Goal: Task Accomplishment & Management: Manage account settings

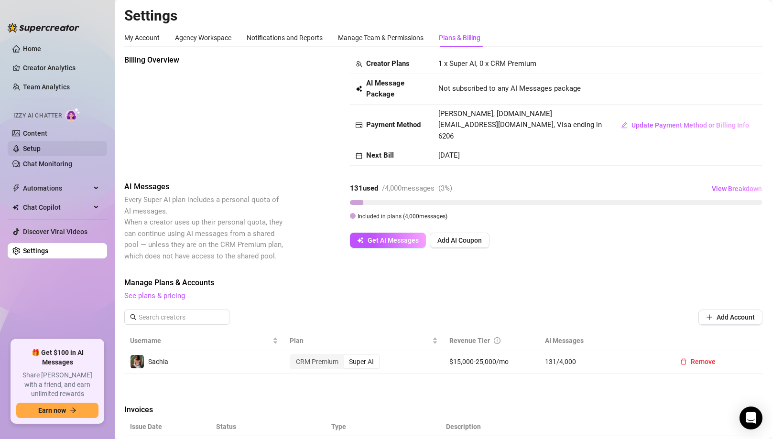
click at [35, 149] on link "Setup" at bounding box center [32, 149] width 18 height 8
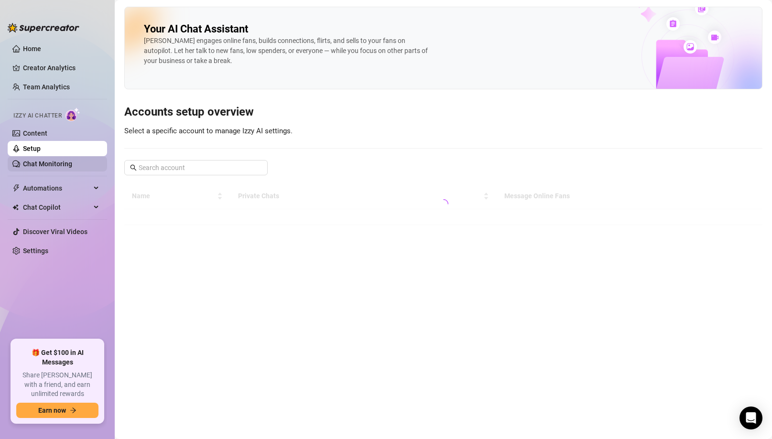
click at [51, 161] on link "Chat Monitoring" at bounding box center [47, 164] width 49 height 8
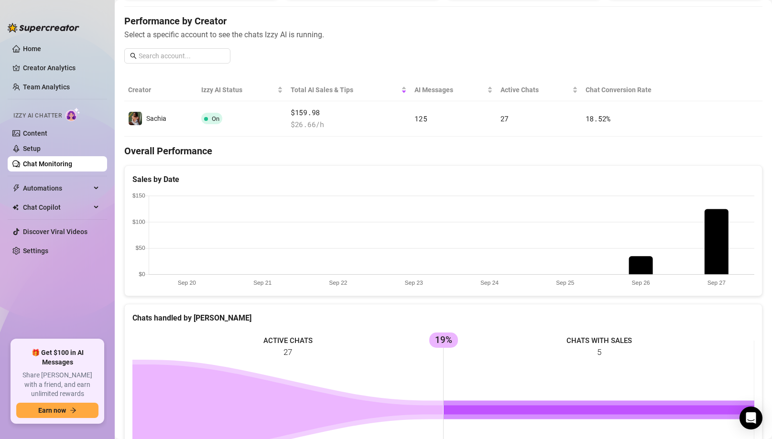
scroll to position [114, 0]
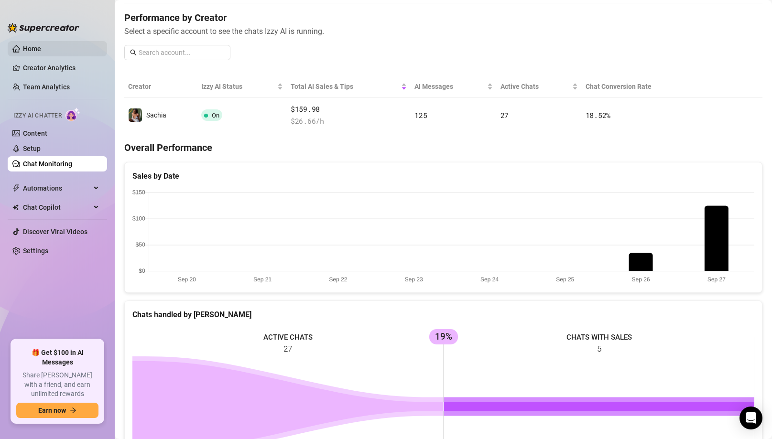
click at [32, 53] on link "Home" at bounding box center [32, 49] width 18 height 8
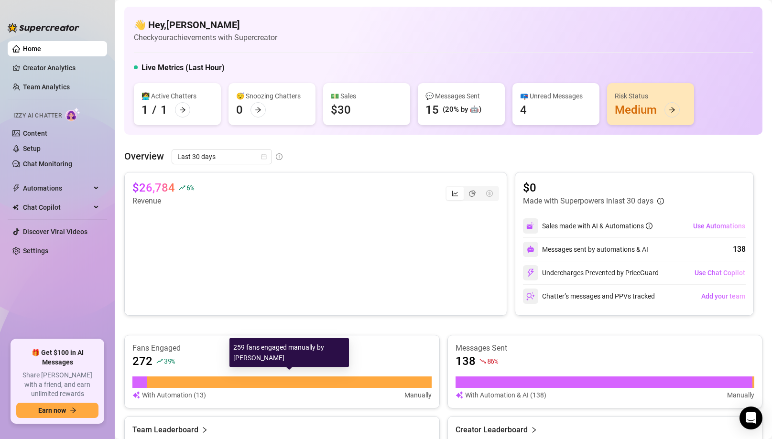
scroll to position [0, 0]
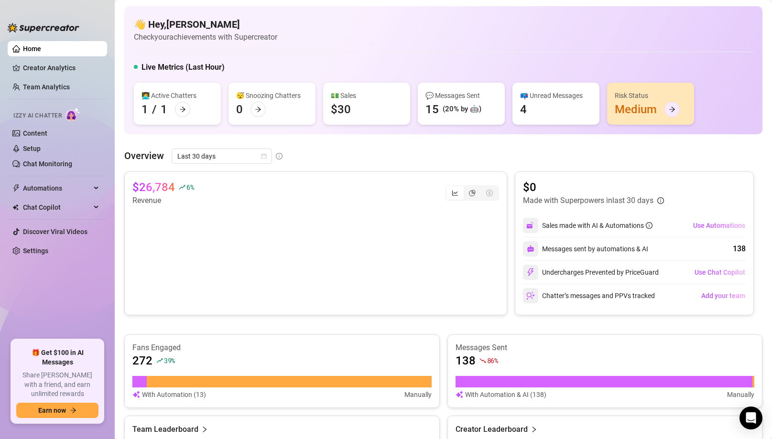
click at [676, 110] on div at bounding box center [672, 109] width 15 height 15
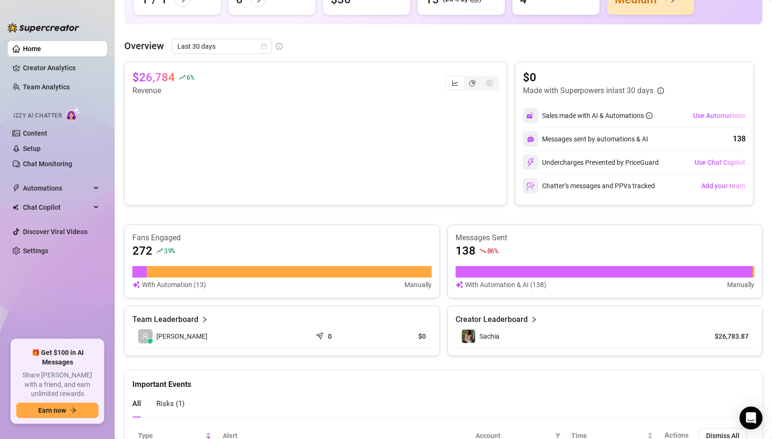
scroll to position [181, 0]
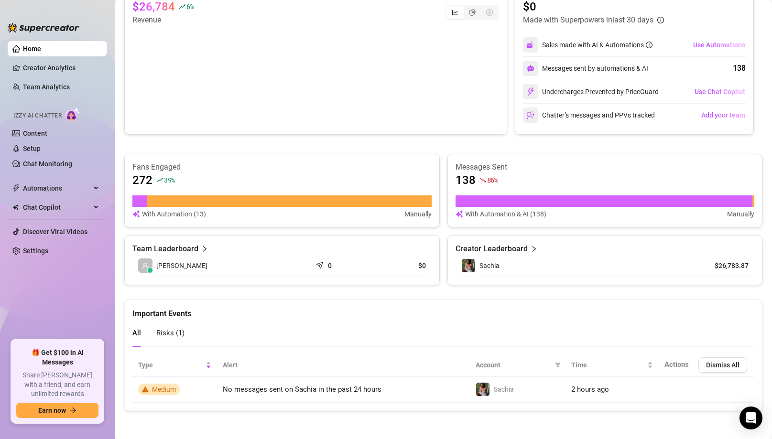
click at [168, 329] on span "Risks ( 1 )" at bounding box center [170, 333] width 28 height 9
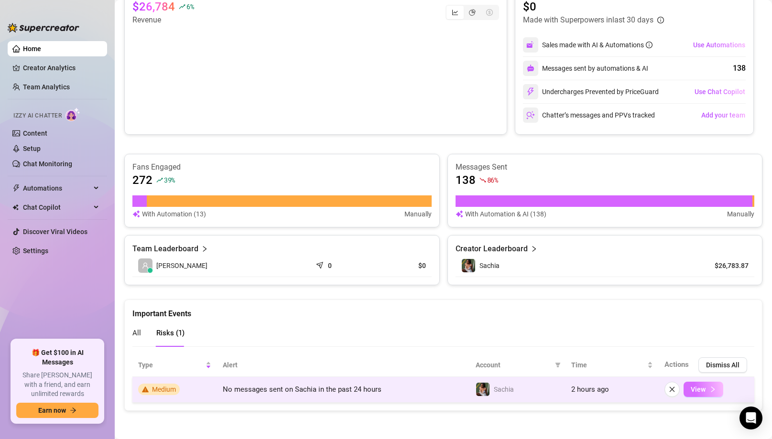
click at [708, 388] on button "View" at bounding box center [704, 389] width 40 height 15
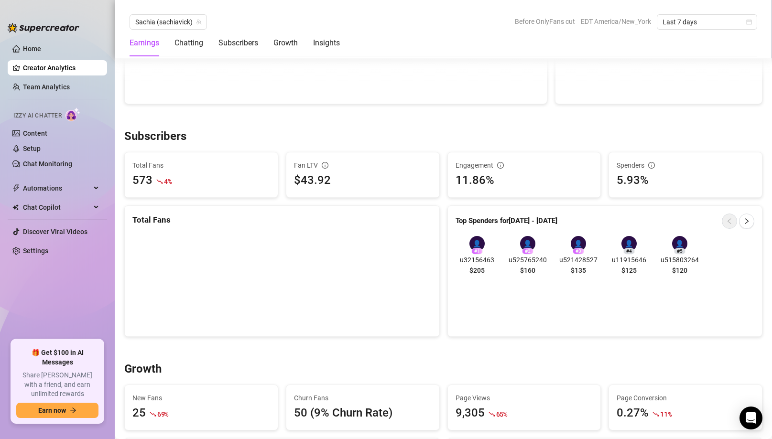
scroll to position [541, 0]
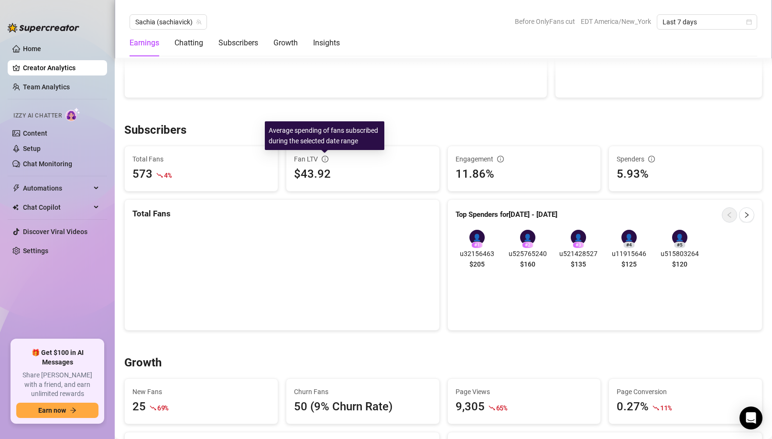
click at [324, 158] on icon "info-circle" at bounding box center [325, 159] width 7 height 7
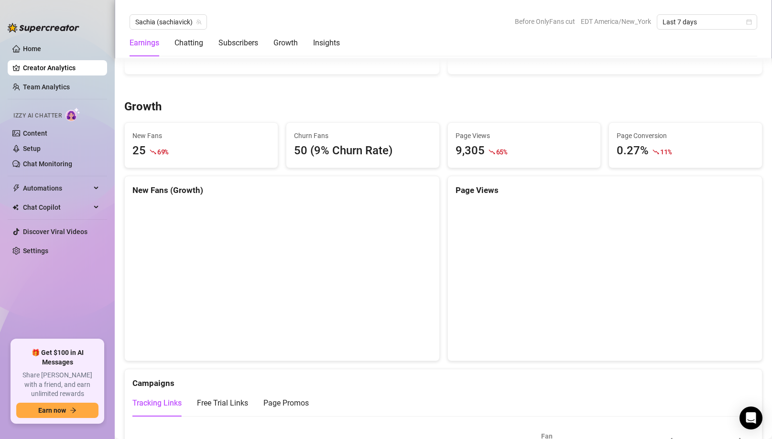
scroll to position [787, 0]
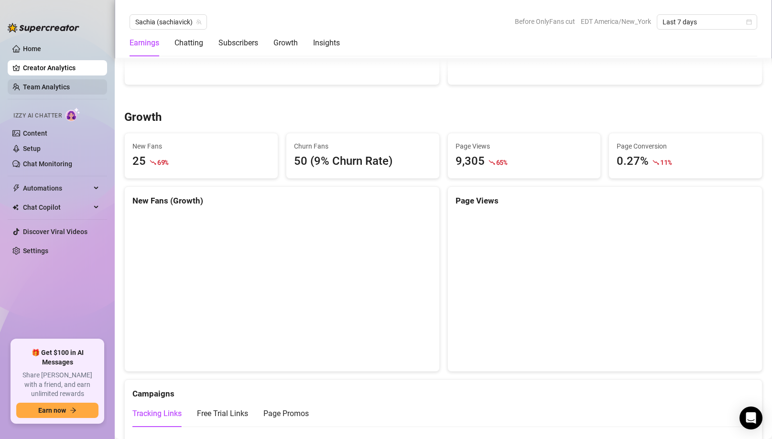
click at [59, 91] on link "Team Analytics" at bounding box center [46, 87] width 47 height 8
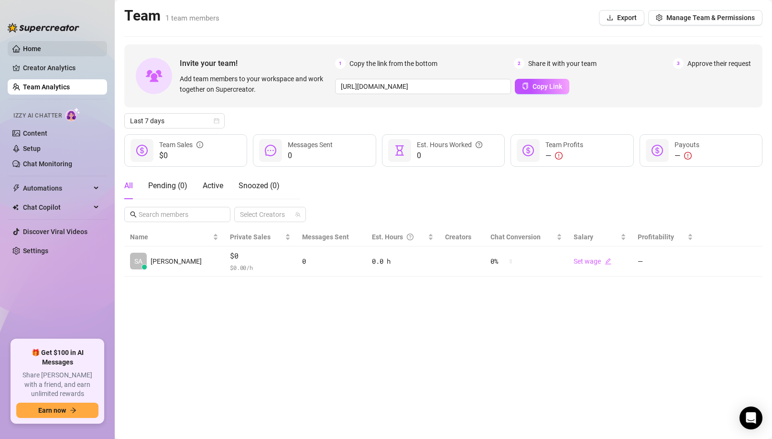
click at [31, 46] on link "Home" at bounding box center [32, 49] width 18 height 8
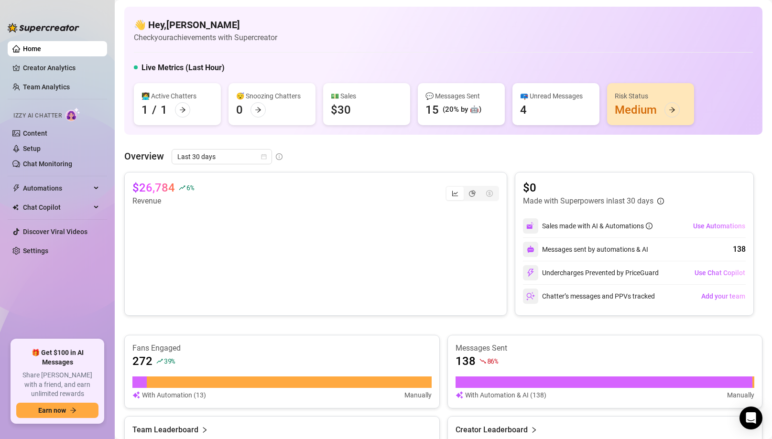
click at [345, 102] on div "$30" at bounding box center [341, 109] width 20 height 15
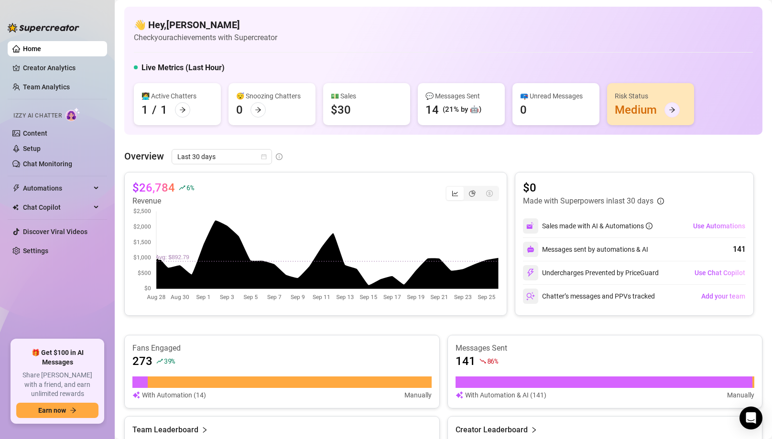
click at [674, 110] on icon "arrow-right" at bounding box center [672, 110] width 6 height 5
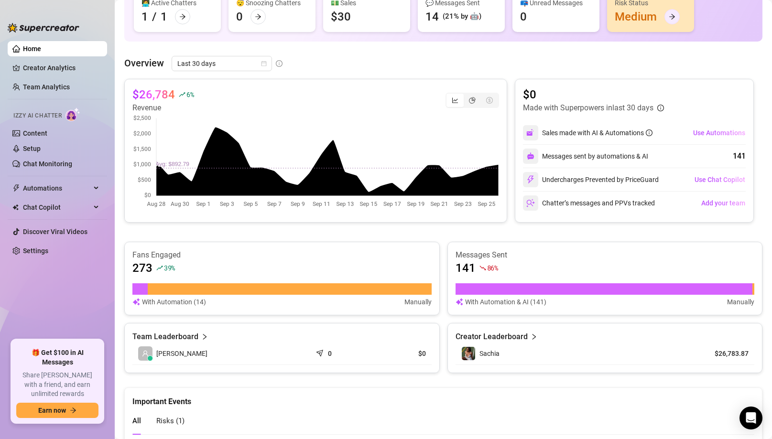
scroll to position [181, 0]
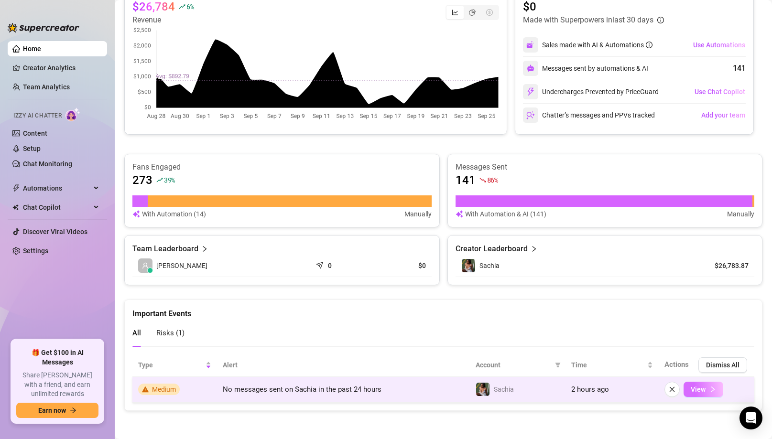
click at [697, 390] on span "View" at bounding box center [698, 390] width 15 height 8
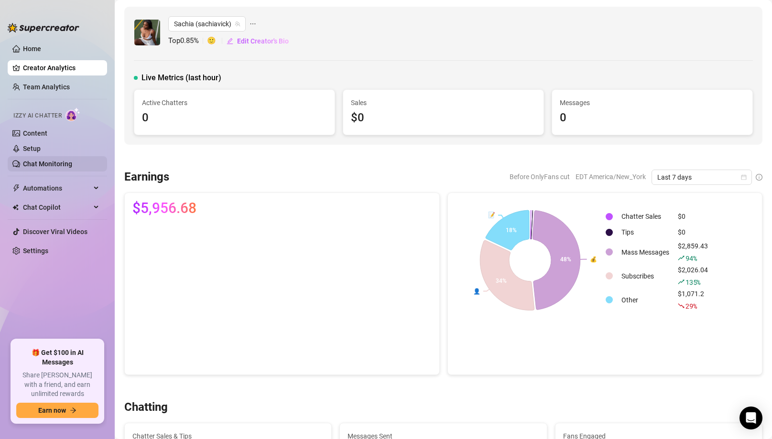
click at [44, 164] on link "Chat Monitoring" at bounding box center [47, 164] width 49 height 8
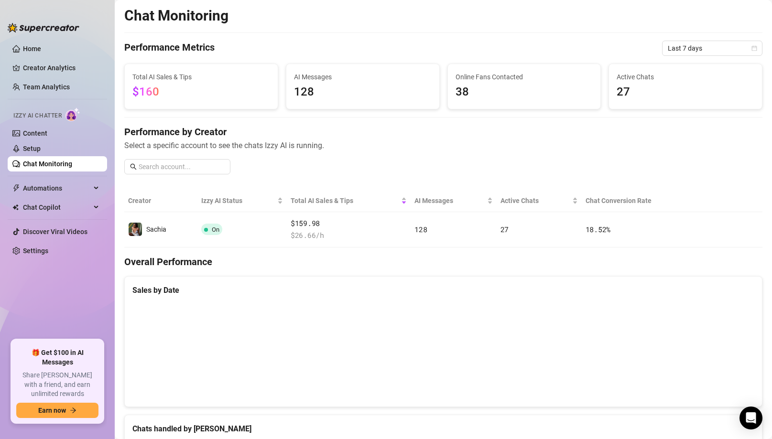
scroll to position [33, 0]
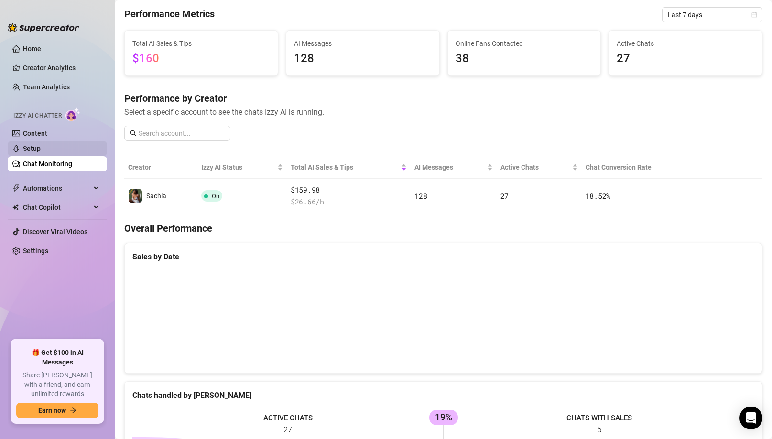
click at [41, 149] on link "Setup" at bounding box center [32, 149] width 18 height 8
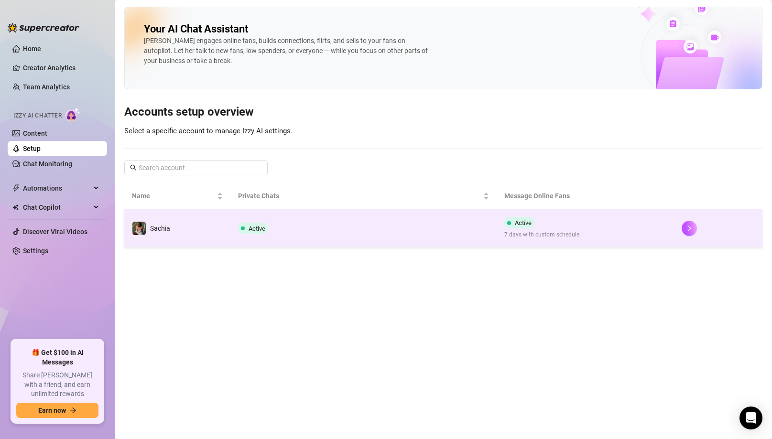
click at [339, 231] on td "Active" at bounding box center [363, 228] width 266 height 38
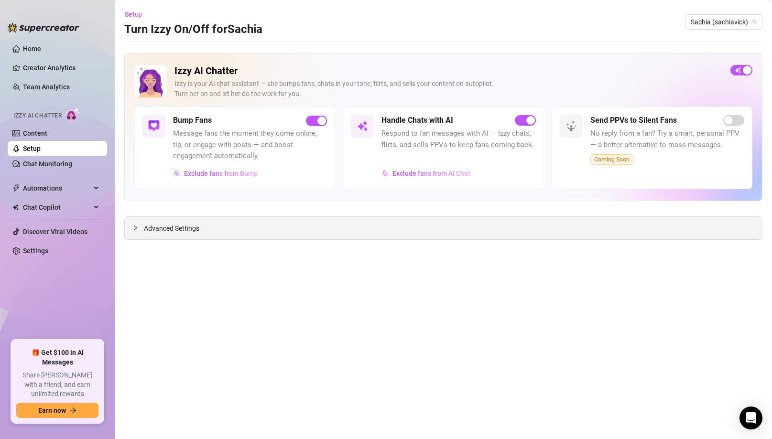
click at [429, 230] on div "Advanced Settings" at bounding box center [443, 228] width 637 height 22
click at [149, 228] on span "Advanced Settings" at bounding box center [171, 228] width 55 height 11
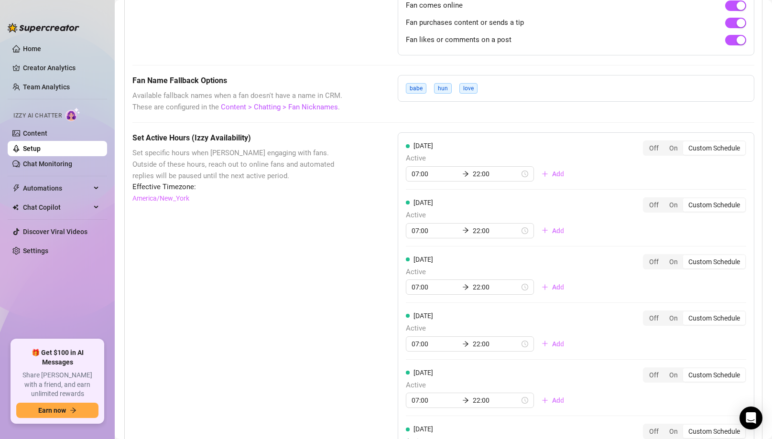
scroll to position [731, 0]
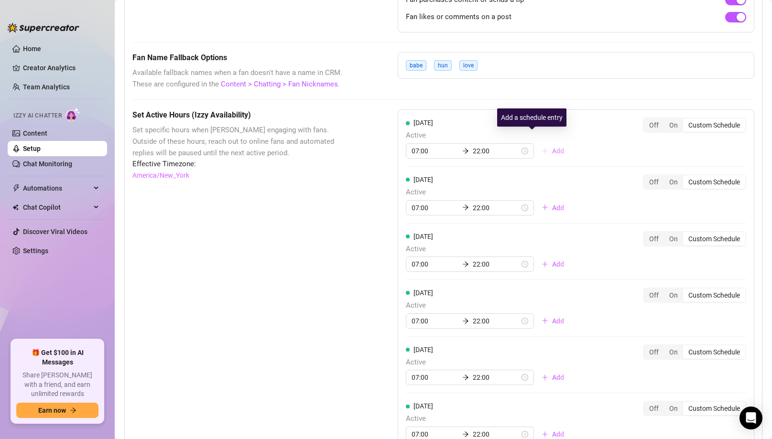
click at [552, 147] on span "Add" at bounding box center [558, 151] width 12 height 8
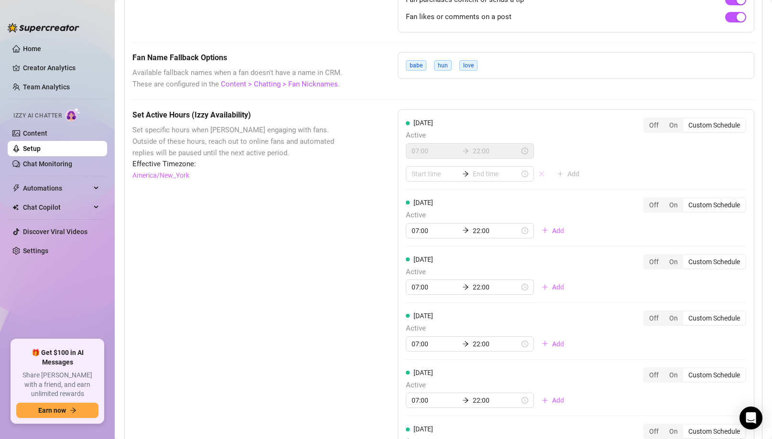
click at [538, 171] on icon "close" at bounding box center [541, 174] width 7 height 7
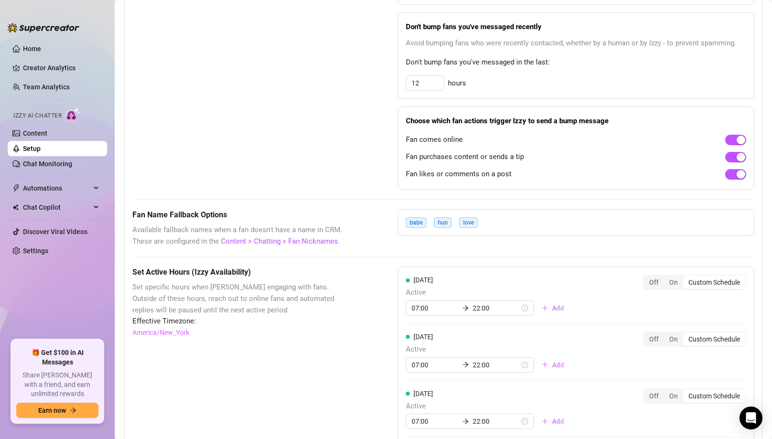
scroll to position [570, 0]
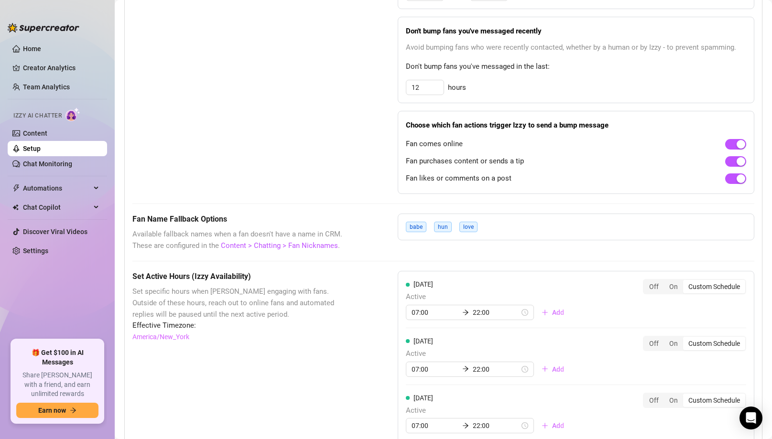
click at [527, 217] on div "babe hun love" at bounding box center [576, 227] width 357 height 27
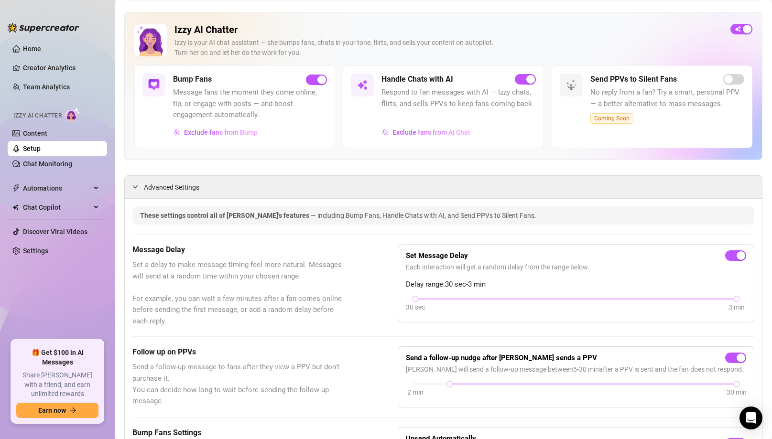
scroll to position [0, 0]
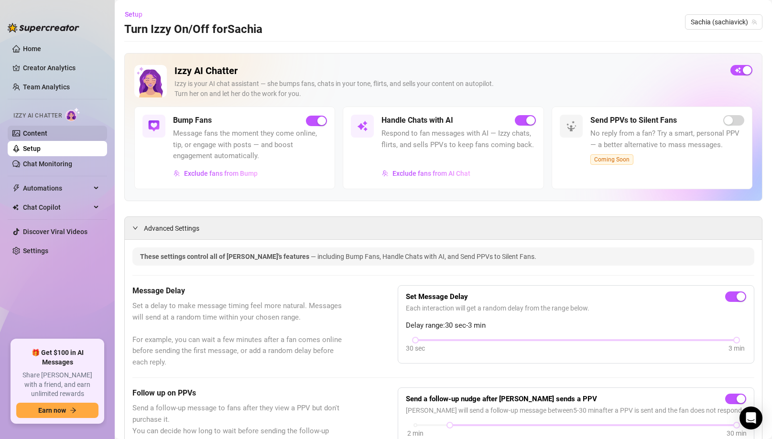
click at [32, 134] on link "Content" at bounding box center [35, 134] width 24 height 8
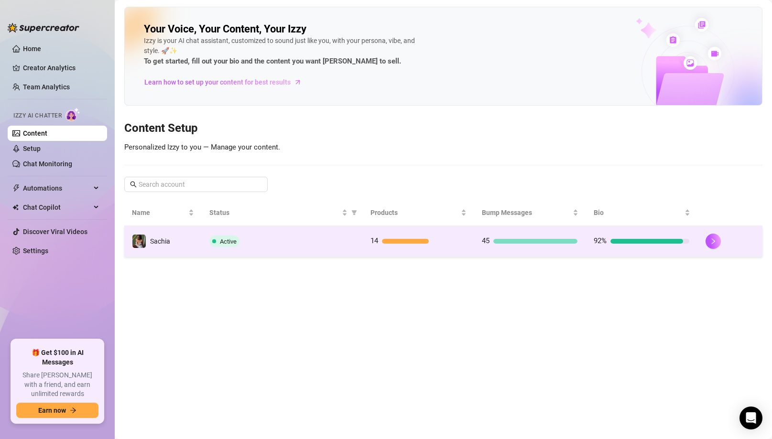
click at [205, 231] on td "Active" at bounding box center [282, 241] width 161 height 31
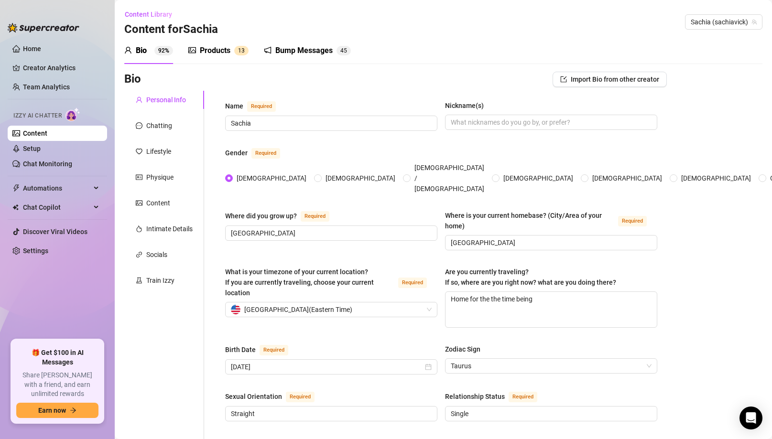
click at [219, 43] on div "Products 1 3" at bounding box center [218, 50] width 60 height 27
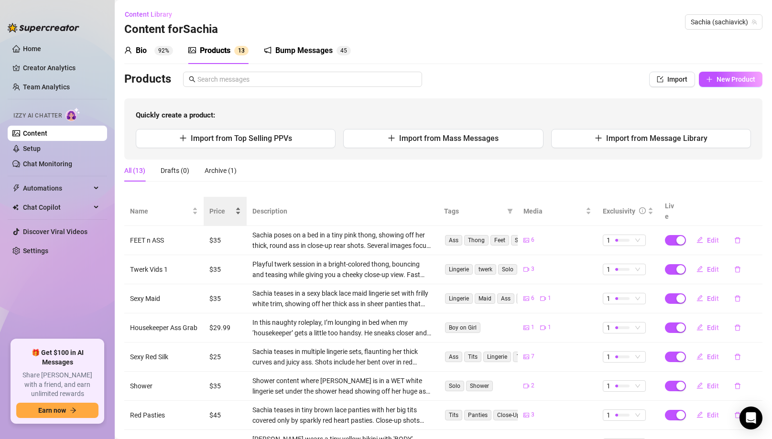
scroll to position [123, 0]
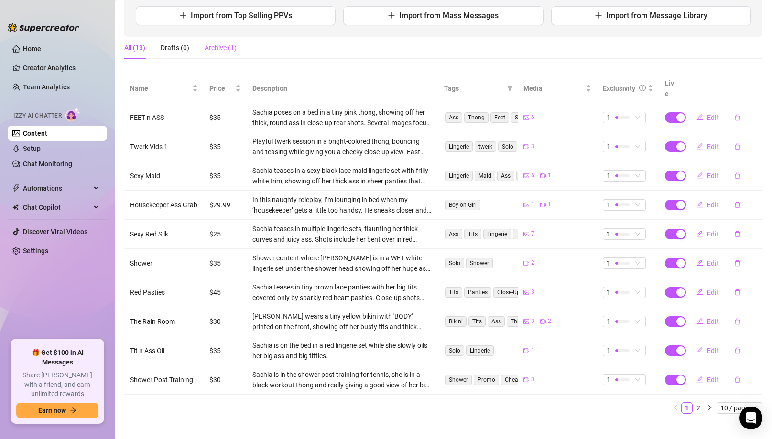
click at [222, 37] on div "Archive (1)" at bounding box center [221, 48] width 32 height 22
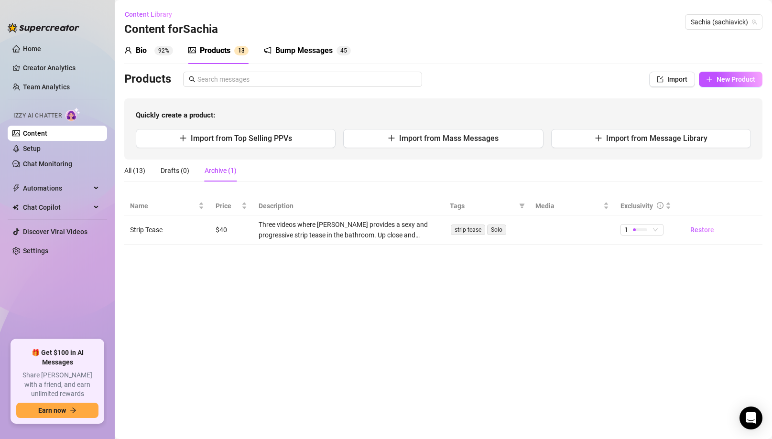
scroll to position [0, 0]
click at [129, 163] on div "All (13)" at bounding box center [134, 171] width 21 height 22
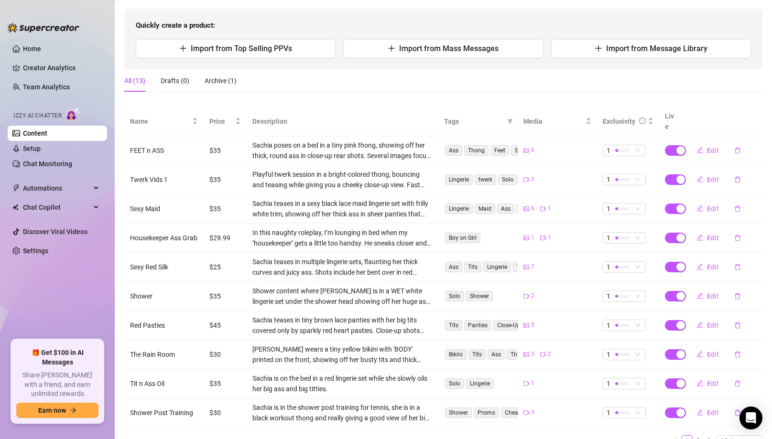
scroll to position [123, 0]
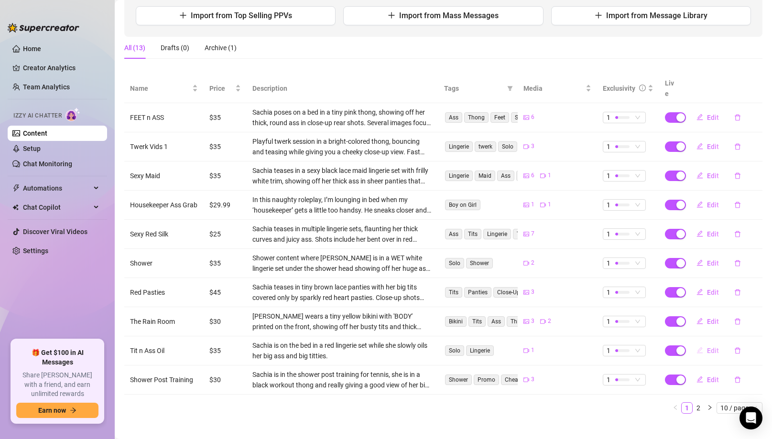
click at [710, 347] on span "Edit" at bounding box center [713, 351] width 12 height 8
type textarea "Oiling my tits and this huge ass💕"
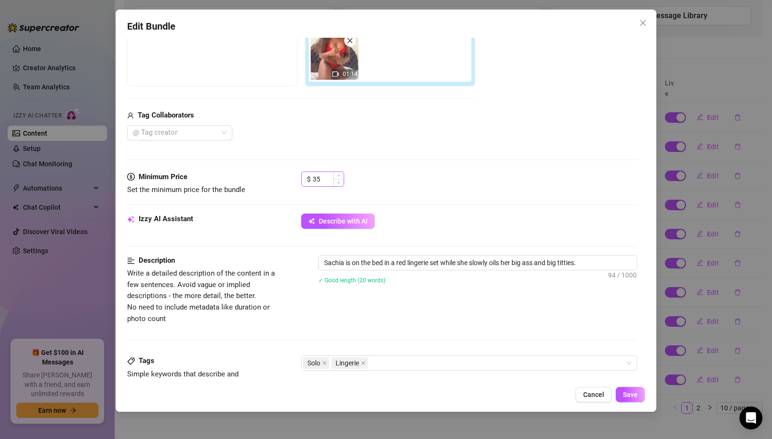
scroll to position [176, 0]
click at [340, 182] on icon "down" at bounding box center [338, 181] width 3 height 3
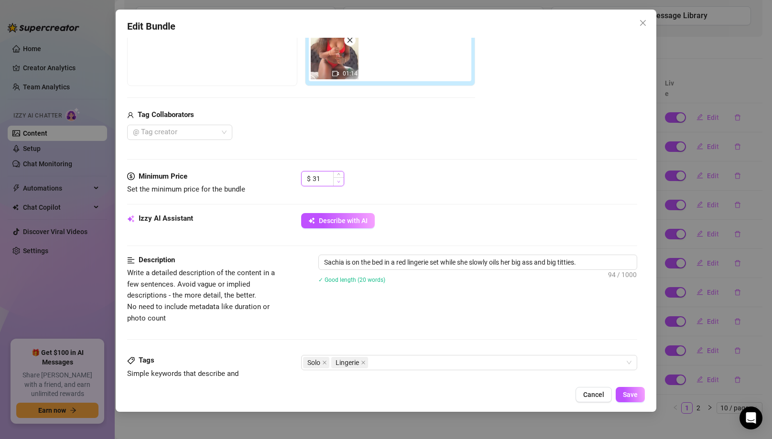
type input "30"
click at [340, 182] on icon "down" at bounding box center [338, 181] width 3 height 3
click at [636, 400] on button "Save" at bounding box center [630, 394] width 29 height 15
